Goal: Information Seeking & Learning: Learn about a topic

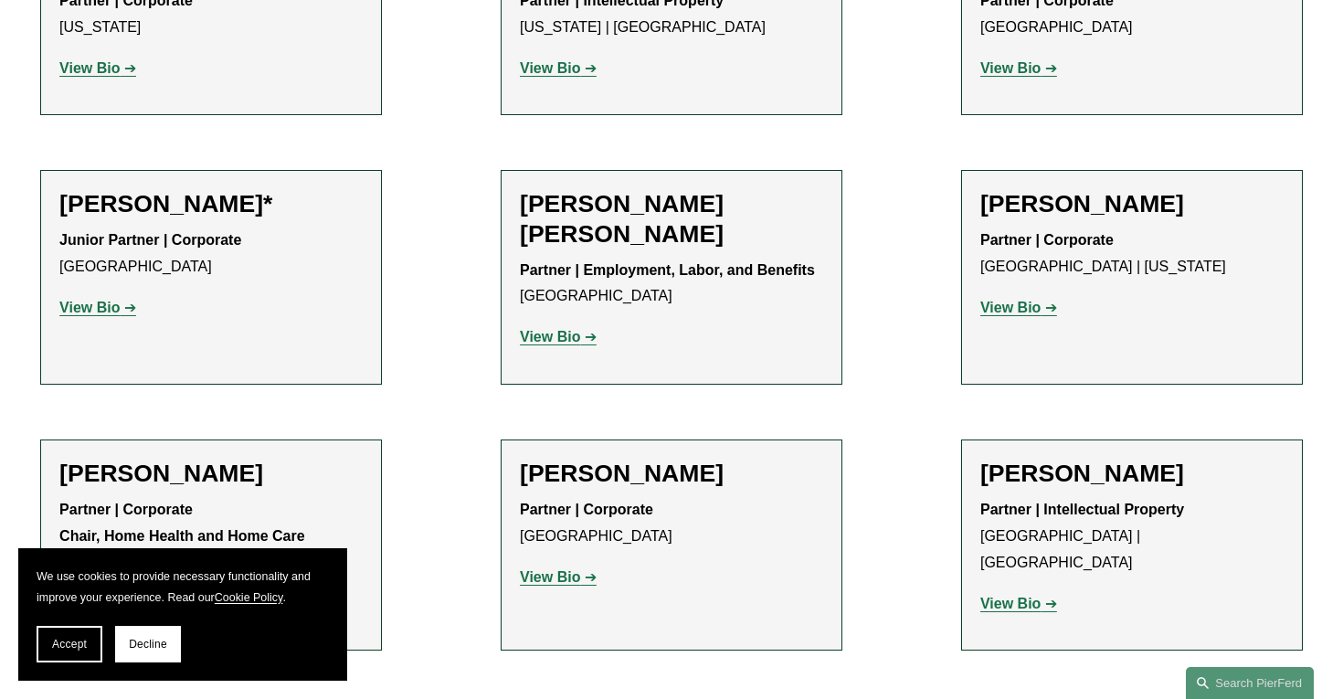
scroll to position [1110, 0]
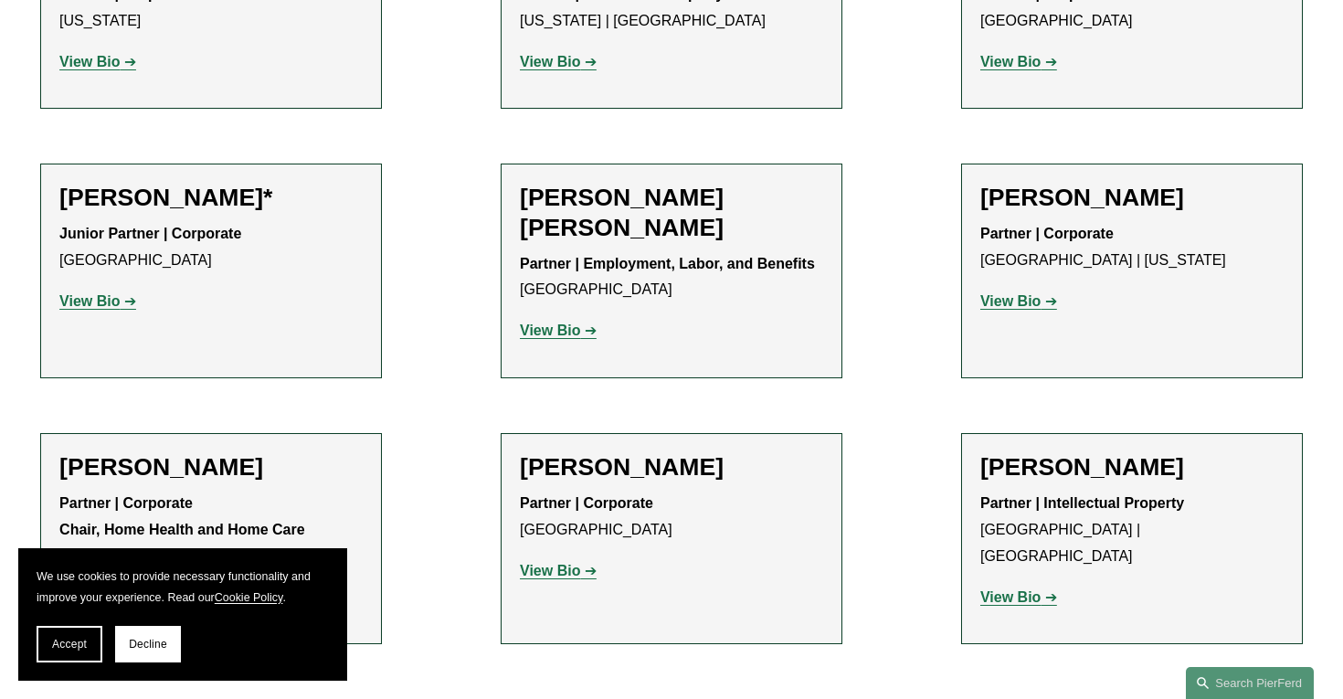
click at [1028, 306] on strong "View Bio" at bounding box center [1010, 301] width 60 height 16
click at [1015, 589] on strong "View Bio" at bounding box center [1010, 597] width 60 height 16
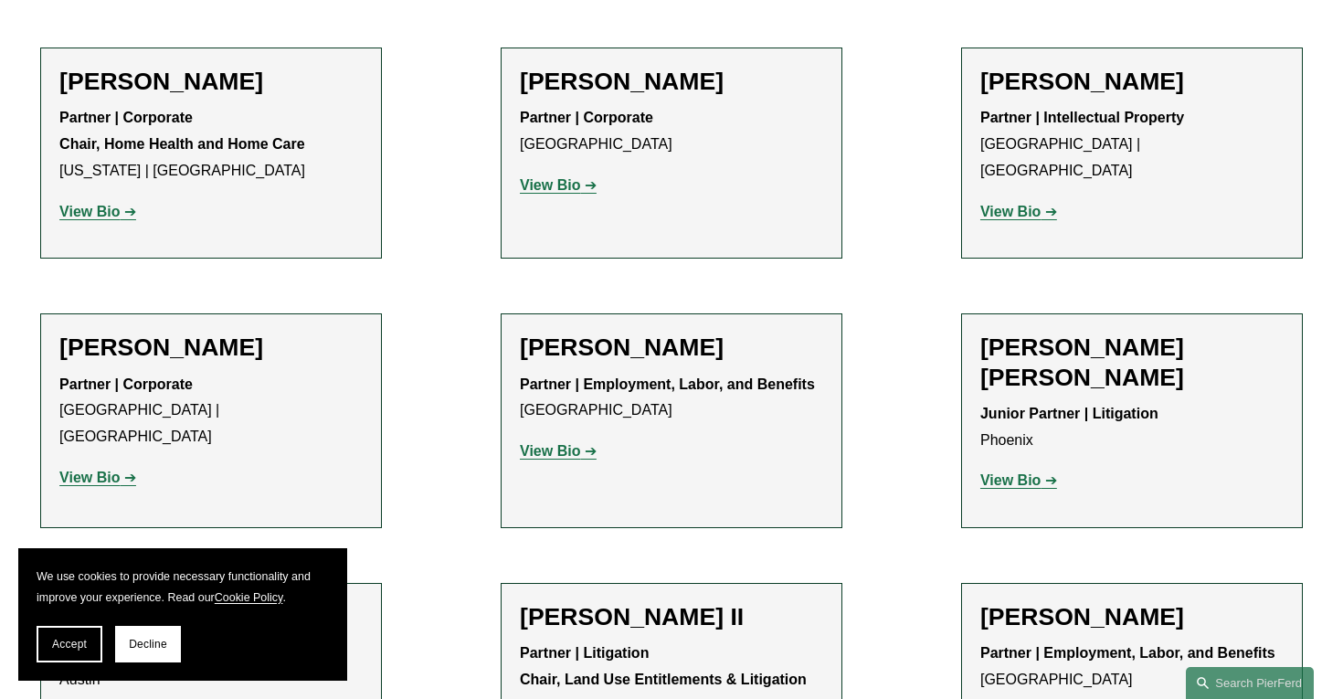
scroll to position [1511, 0]
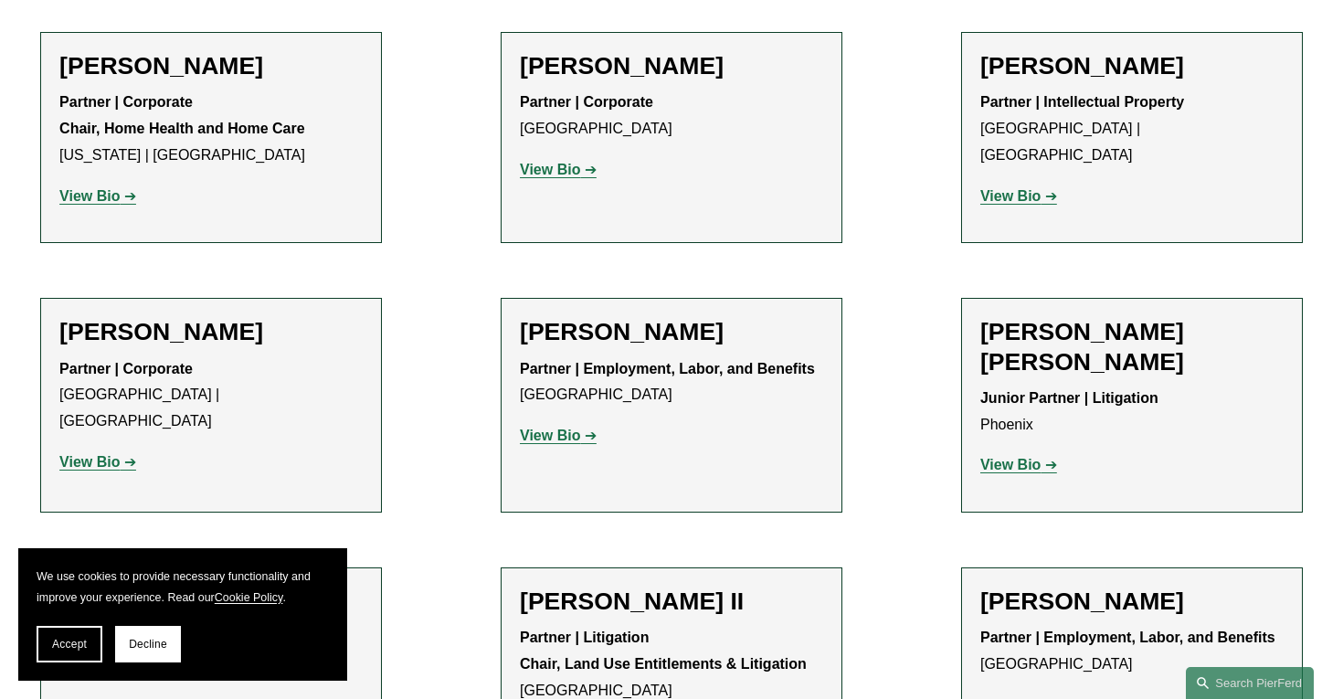
click at [556, 436] on strong "View Bio" at bounding box center [550, 436] width 60 height 16
click at [1013, 457] on strong "View Bio" at bounding box center [1010, 465] width 60 height 16
click at [1022, 457] on strong "View Bio" at bounding box center [1010, 465] width 60 height 16
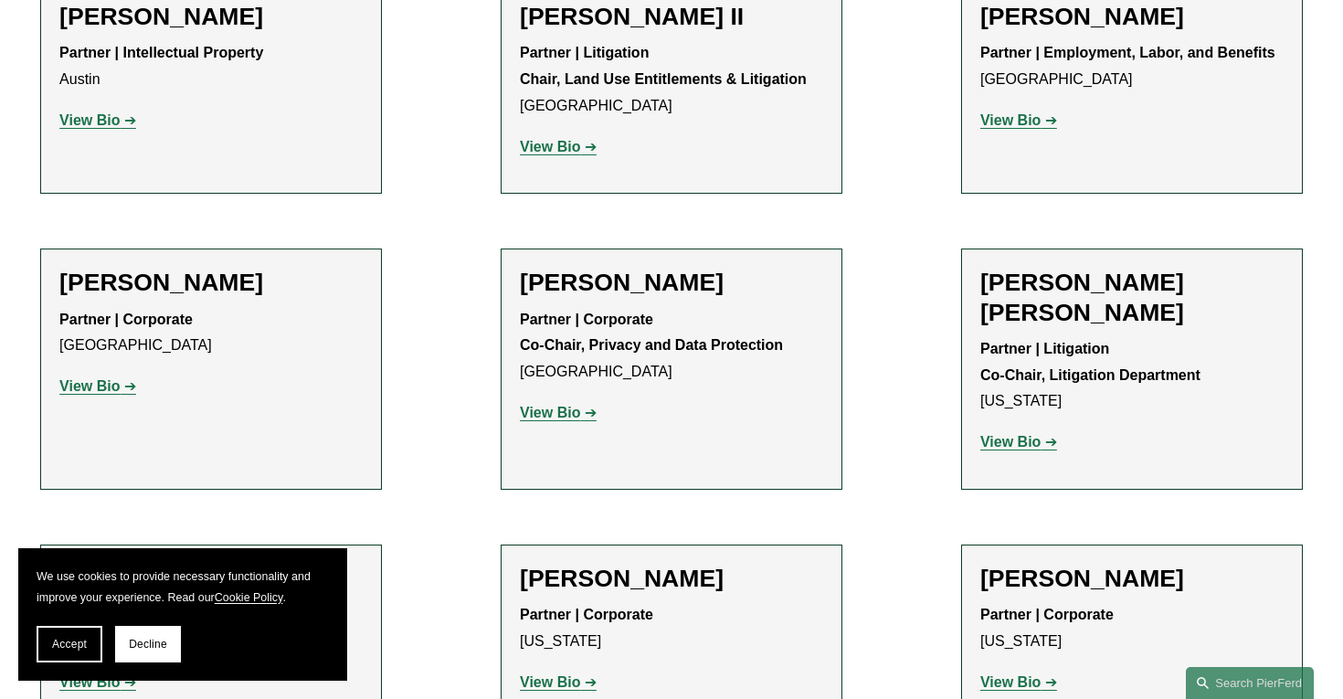
scroll to position [2106, 0]
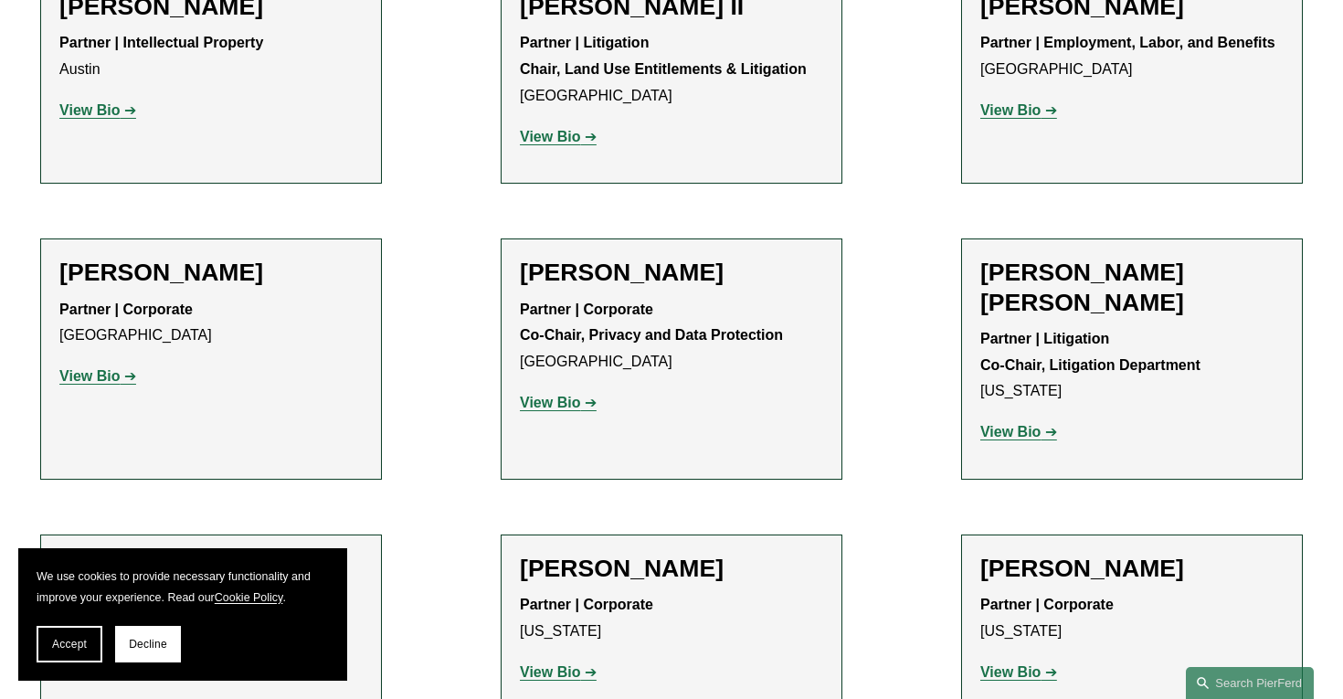
click at [545, 402] on strong "View Bio" at bounding box center [550, 403] width 60 height 16
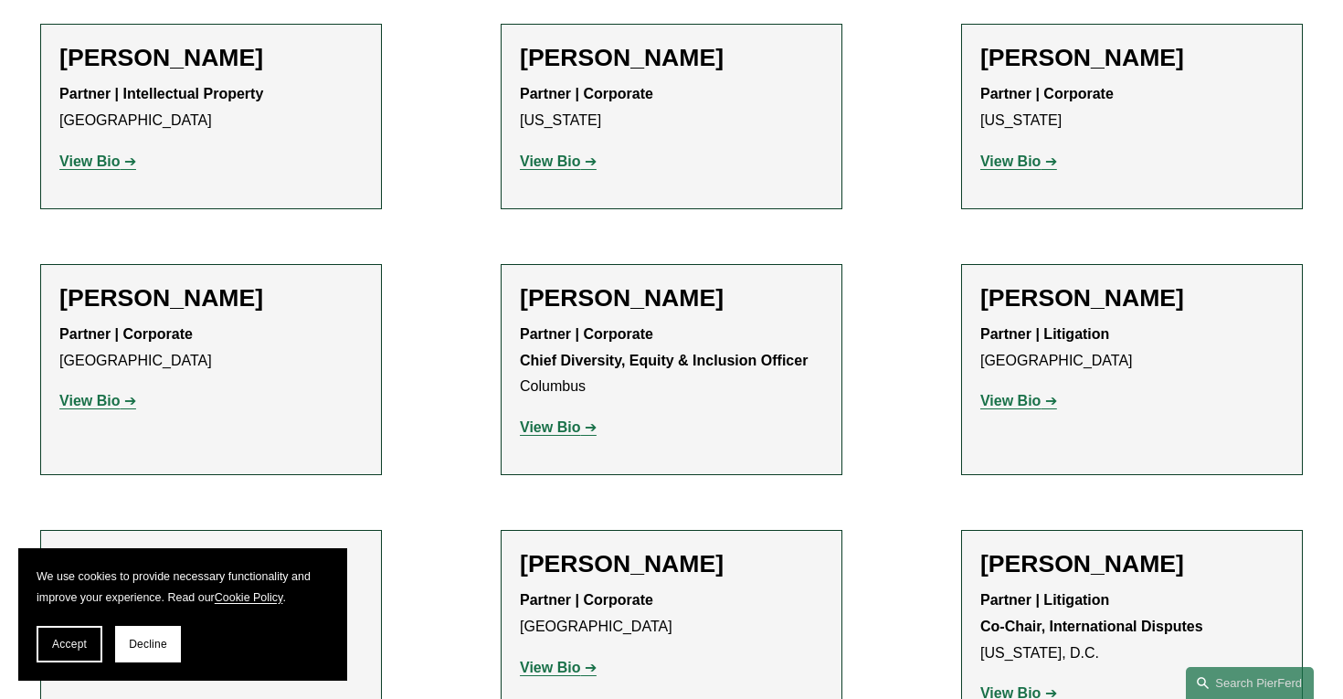
scroll to position [2658, 0]
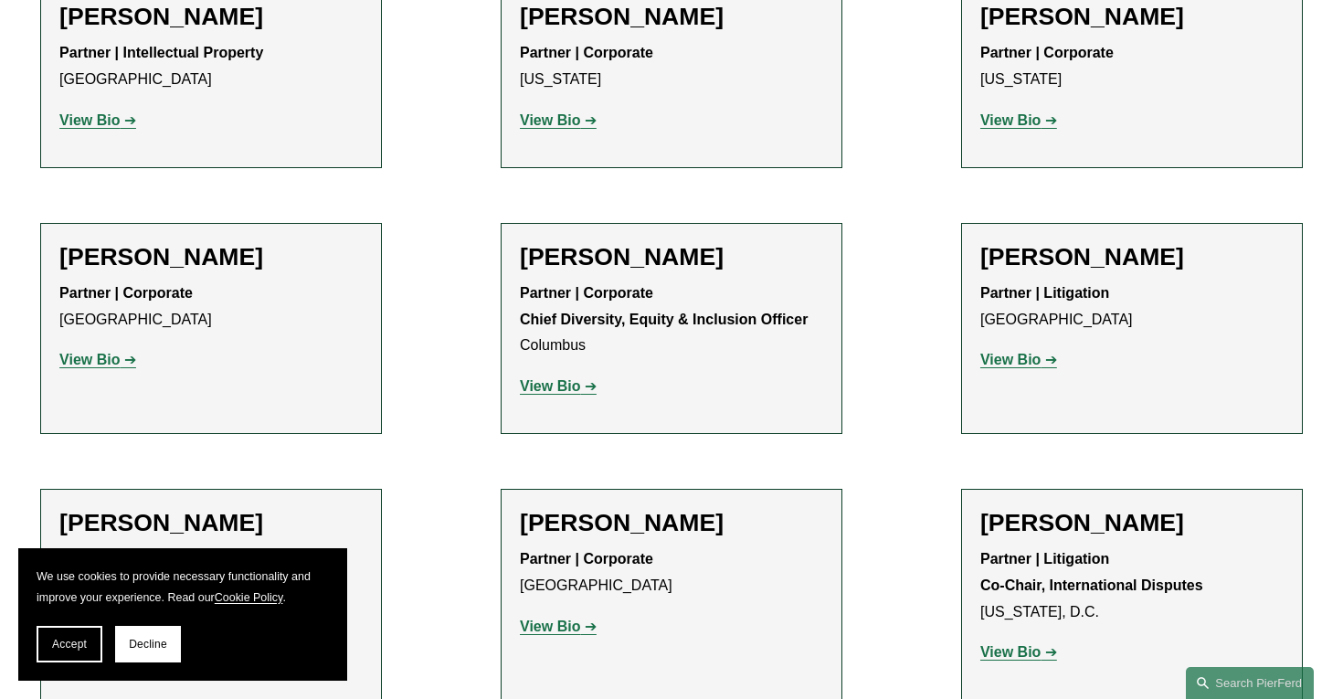
click at [999, 352] on strong "View Bio" at bounding box center [1010, 360] width 60 height 16
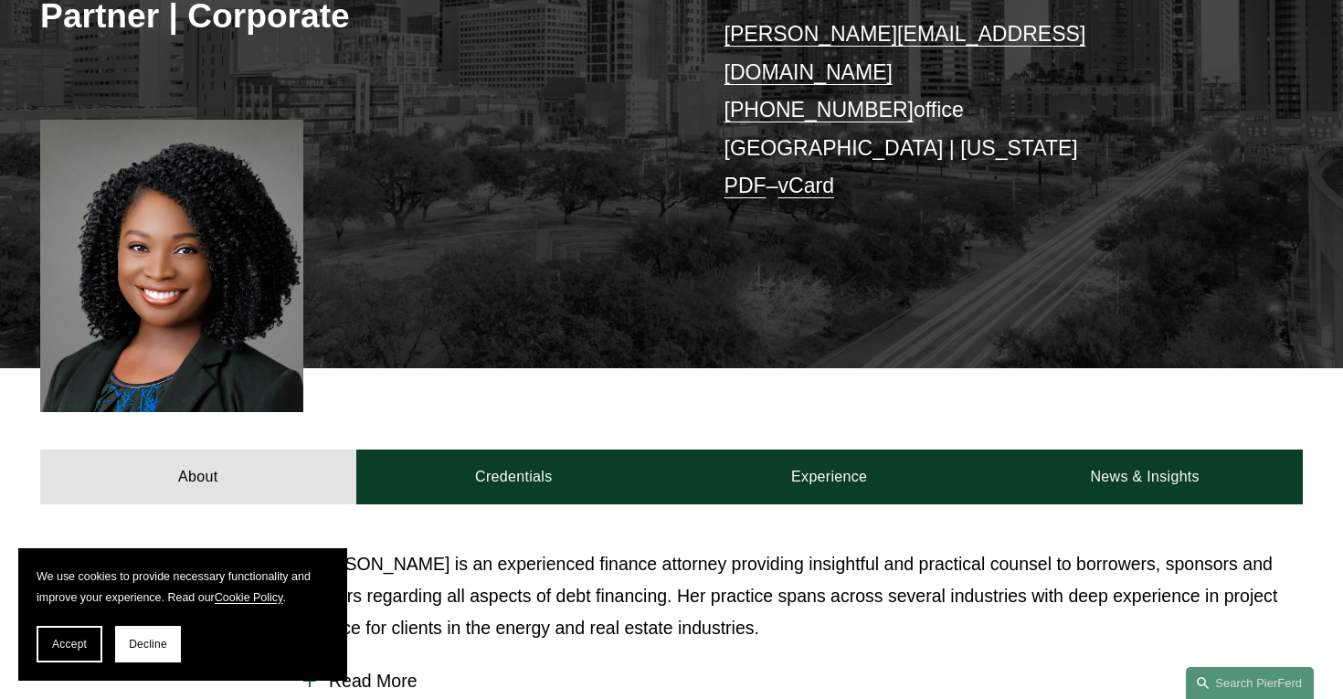
scroll to position [346, 0]
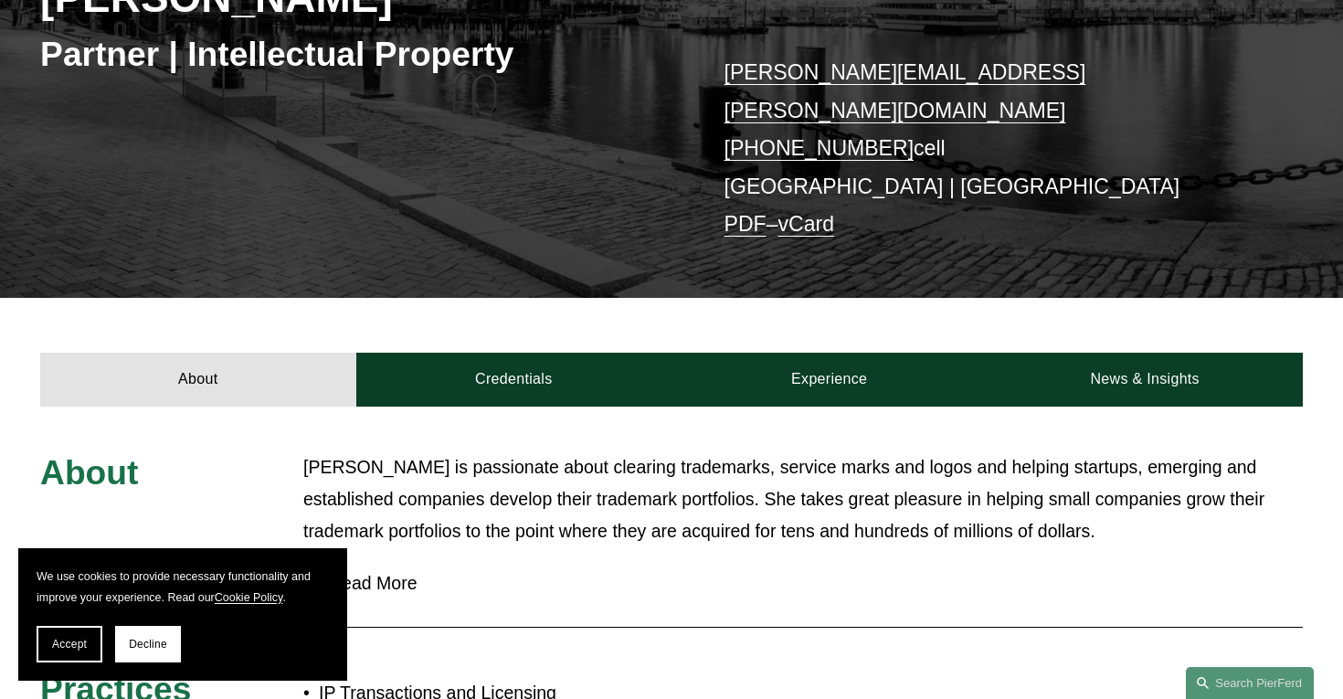
scroll to position [164, 0]
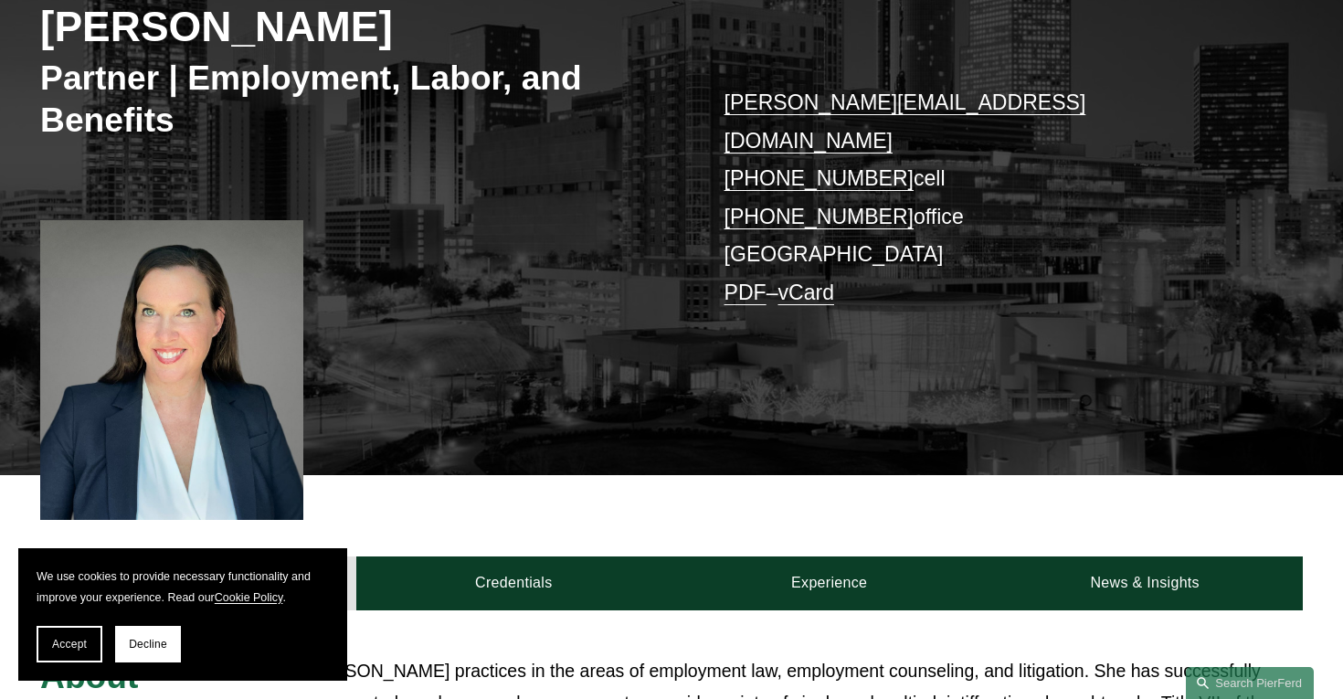
scroll to position [329, 0]
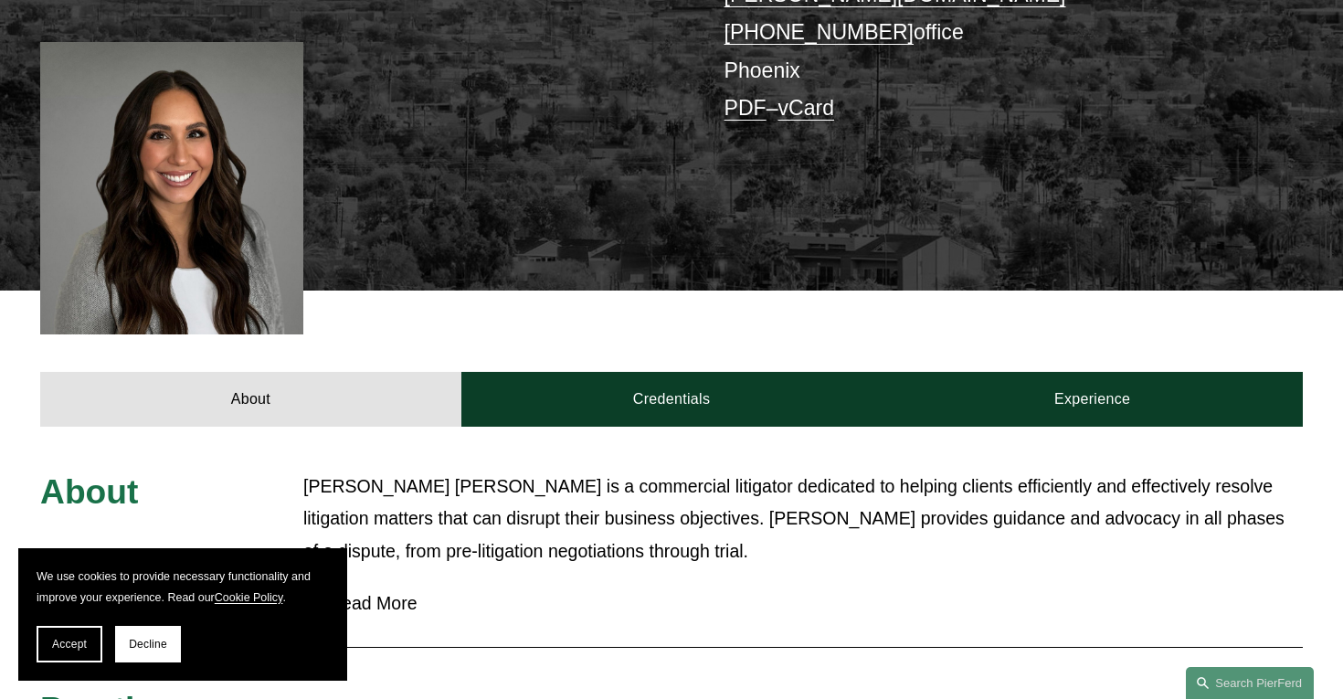
scroll to position [459, 0]
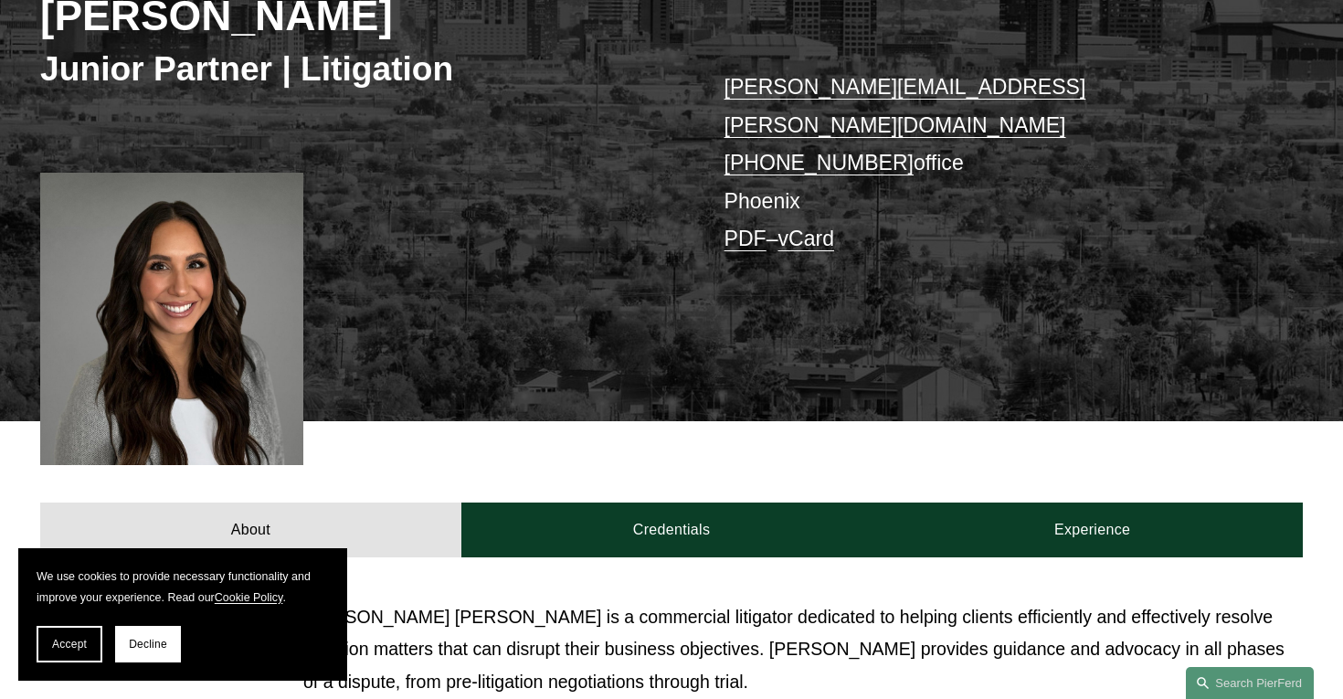
scroll to position [380, 0]
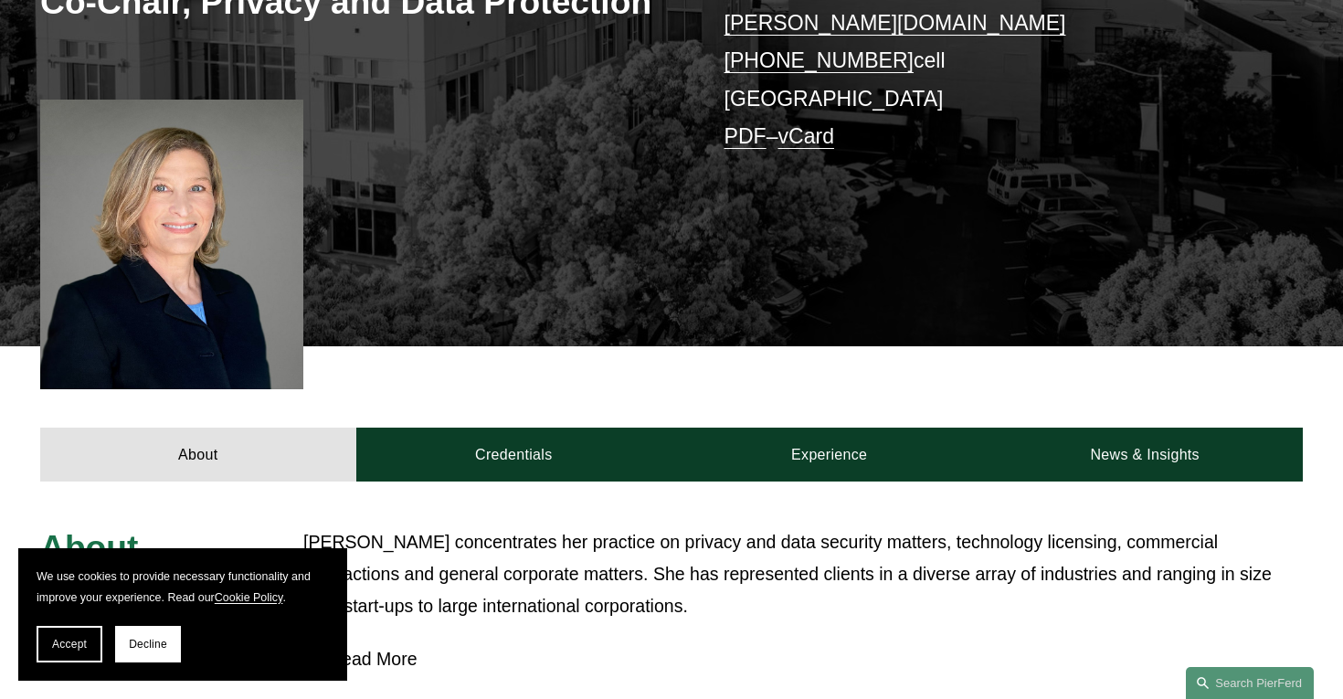
scroll to position [425, 0]
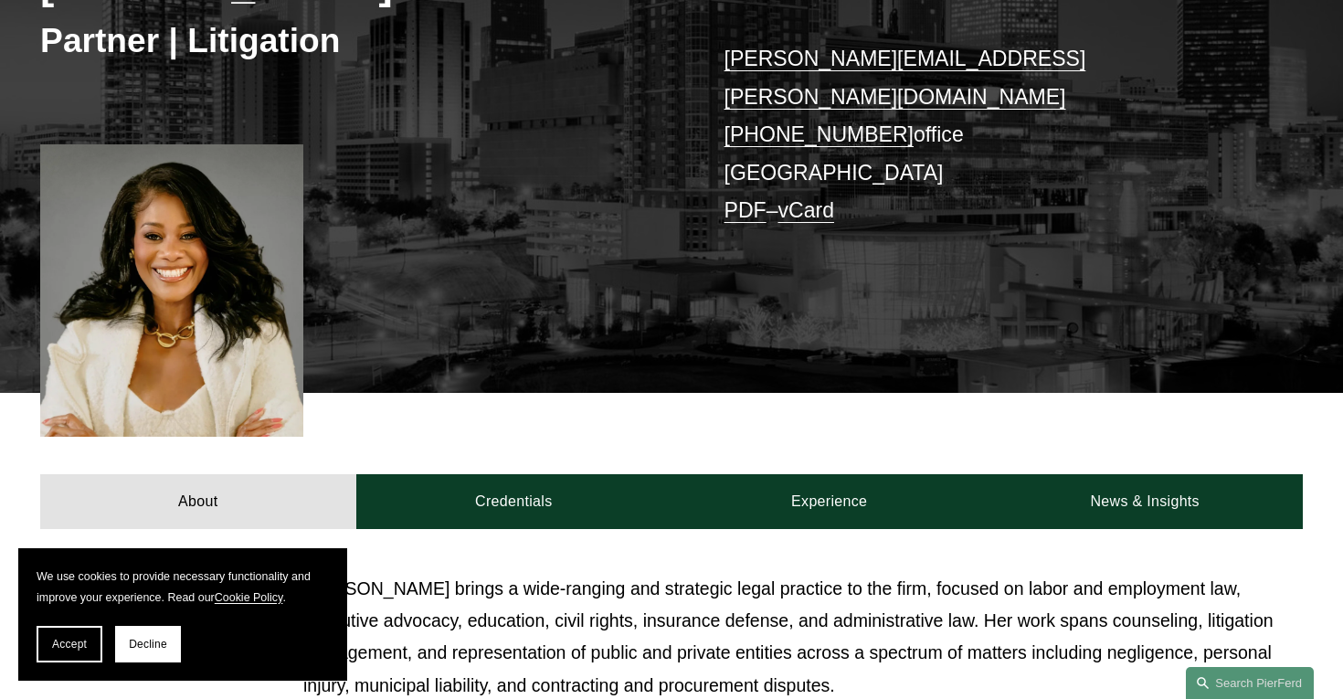
scroll to position [360, 0]
